Goal: Communication & Community: Answer question/provide support

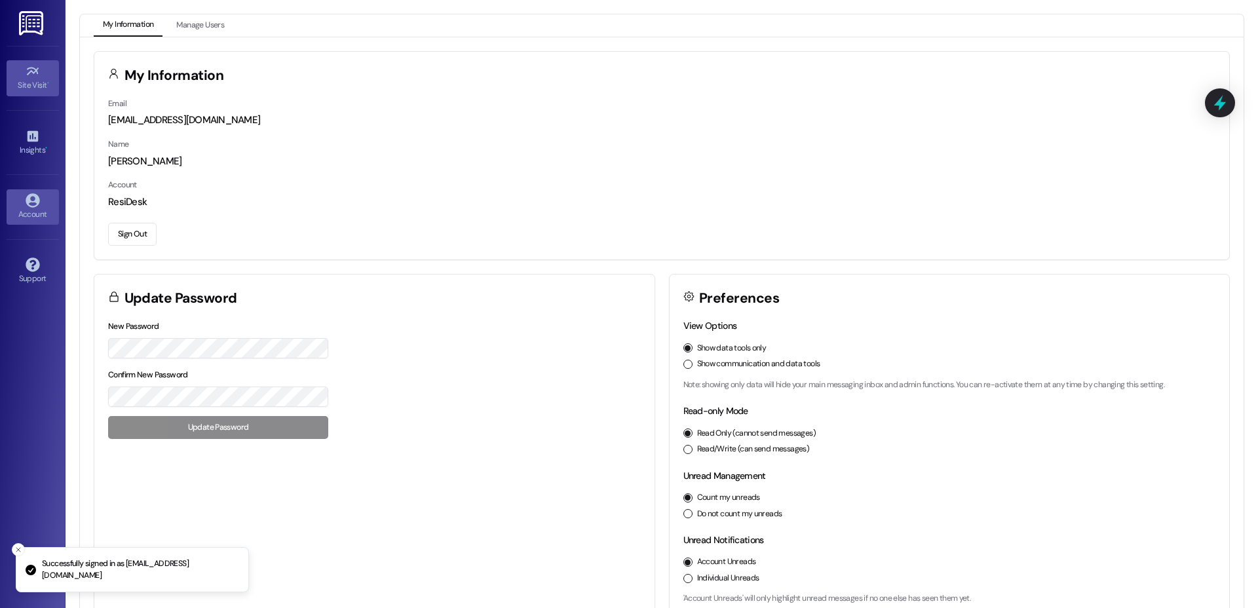
click at [39, 75] on icon at bounding box center [33, 71] width 14 height 14
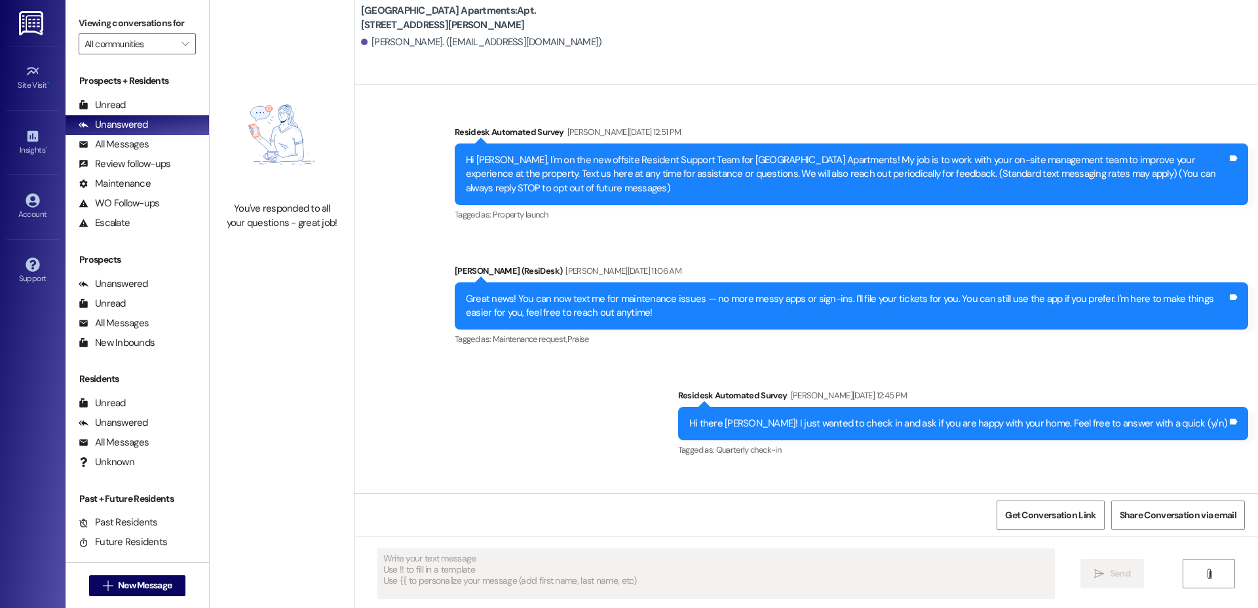
type textarea "Fetching suggested responses. Please feel free to read through the conversation…"
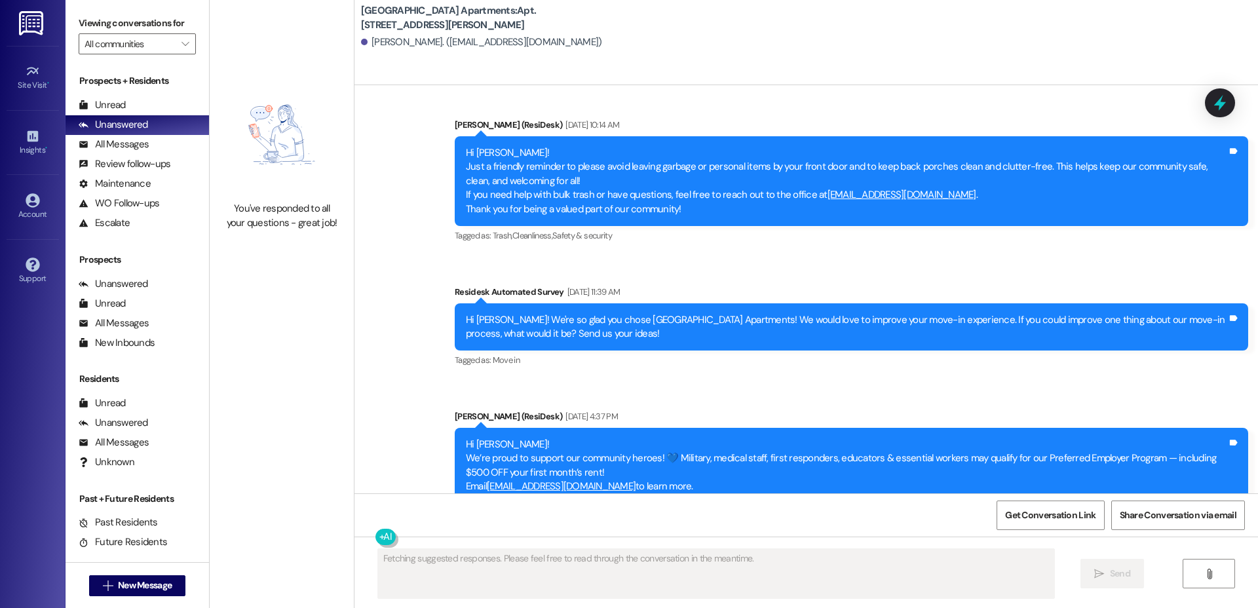
scroll to position [30493, 0]
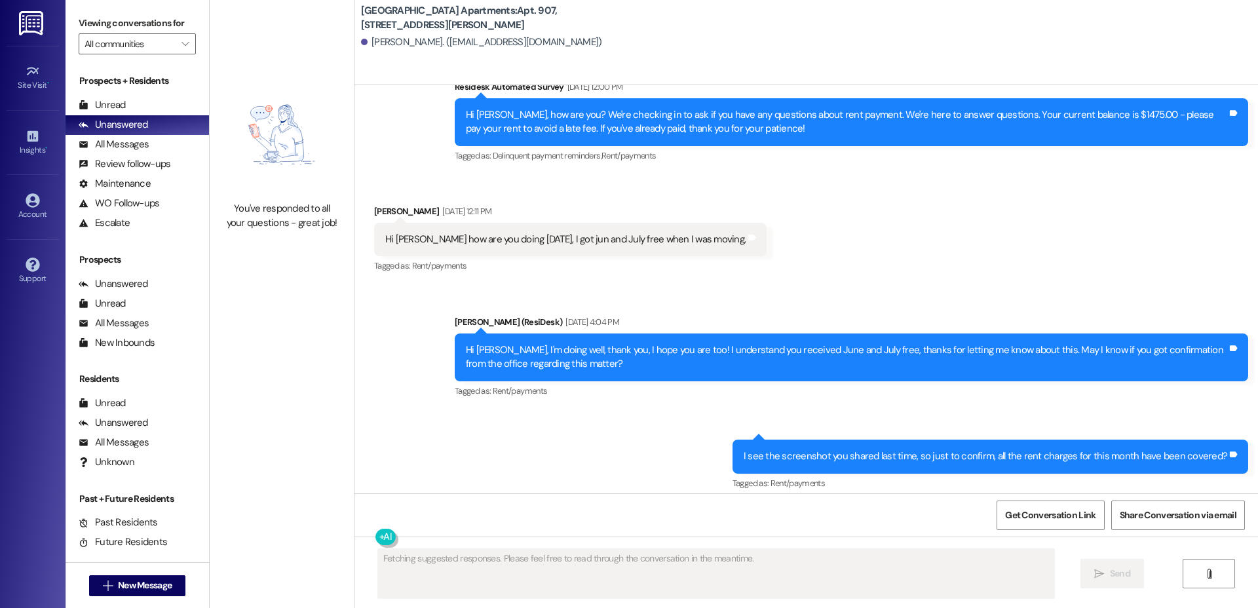
scroll to position [6054, 0]
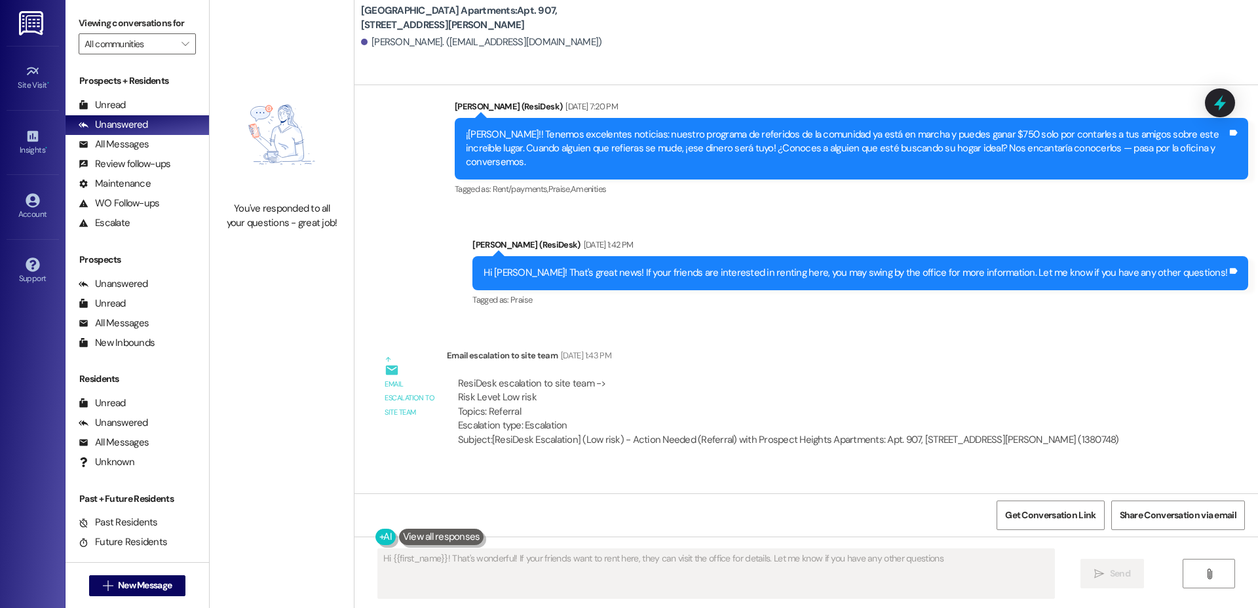
type textarea "Hi {{first_name}}! That's wonderful! If your friends want to rent here, they ca…"
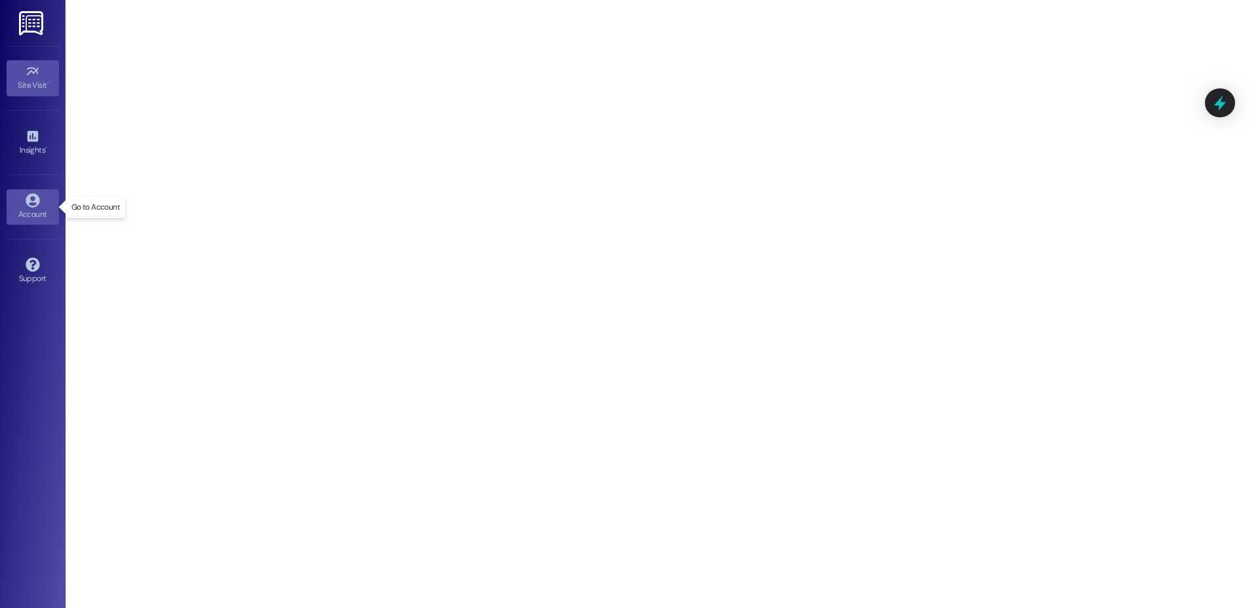
click at [26, 204] on icon at bounding box center [33, 200] width 14 height 14
